Goal: Task Accomplishment & Management: Manage account settings

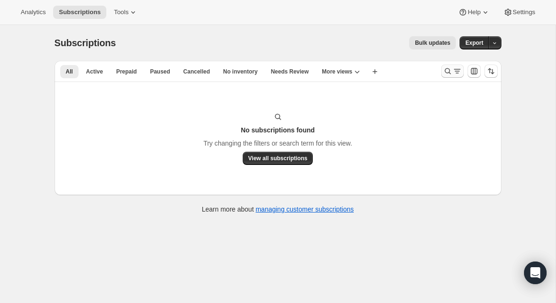
click at [447, 74] on icon "Search and filter results" at bounding box center [447, 70] width 9 height 9
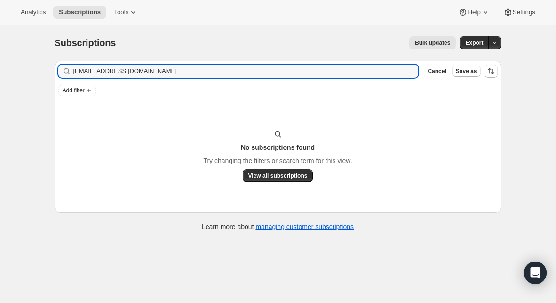
click at [219, 64] on div "Filter subscribers jordangolden49@gmail.com Clear Cancel Save as" at bounding box center [278, 71] width 447 height 21
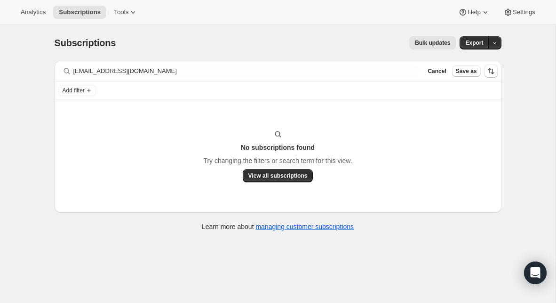
click at [219, 64] on div "Filter subscribers jordangolden49@gmail.com Clear Cancel Save as" at bounding box center [278, 71] width 447 height 21
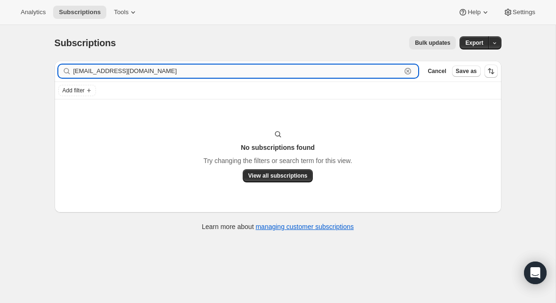
click at [208, 69] on input "[EMAIL_ADDRESS][DOMAIN_NAME]" at bounding box center [237, 70] width 329 height 13
paste input "nhopeoffice"
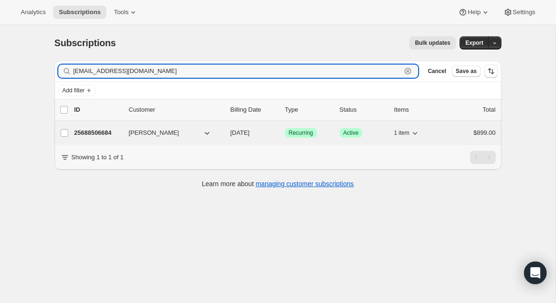
type input "nhopeoffice@gmail.com"
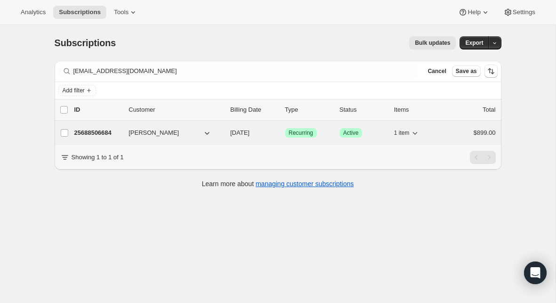
click at [97, 134] on p "25688506684" at bounding box center [97, 132] width 47 height 9
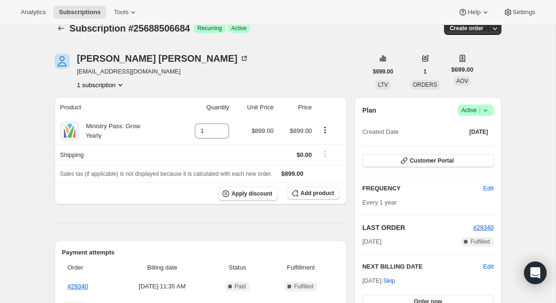
scroll to position [24, 0]
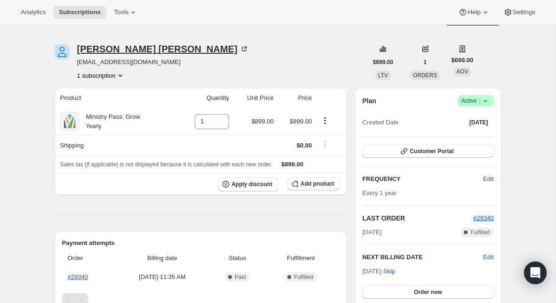
click at [124, 46] on div "Noah Stachelek" at bounding box center [163, 48] width 172 height 9
click at [121, 55] on div "Noah Stachelek nhopeoffice@gmail.com 1 subscription" at bounding box center [163, 62] width 172 height 36
click at [123, 50] on div "Noah Stachelek" at bounding box center [163, 48] width 172 height 9
